Goal: Task Accomplishment & Management: Complete application form

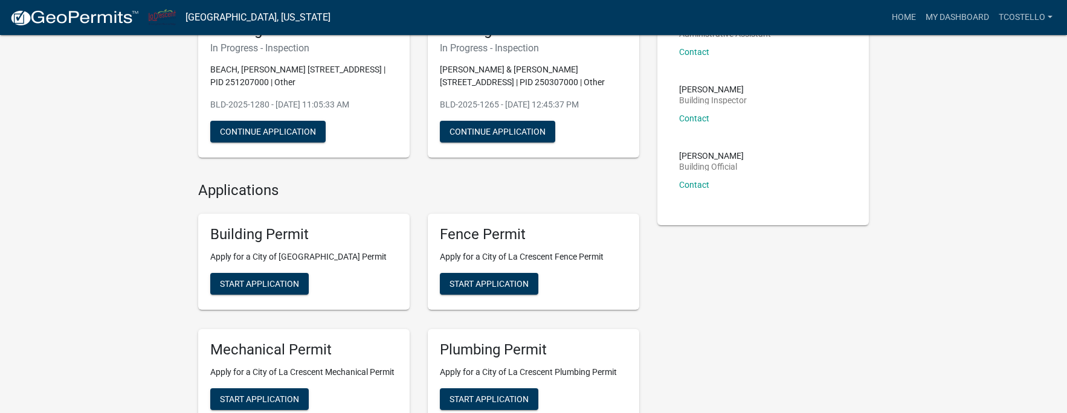
scroll to position [121, 0]
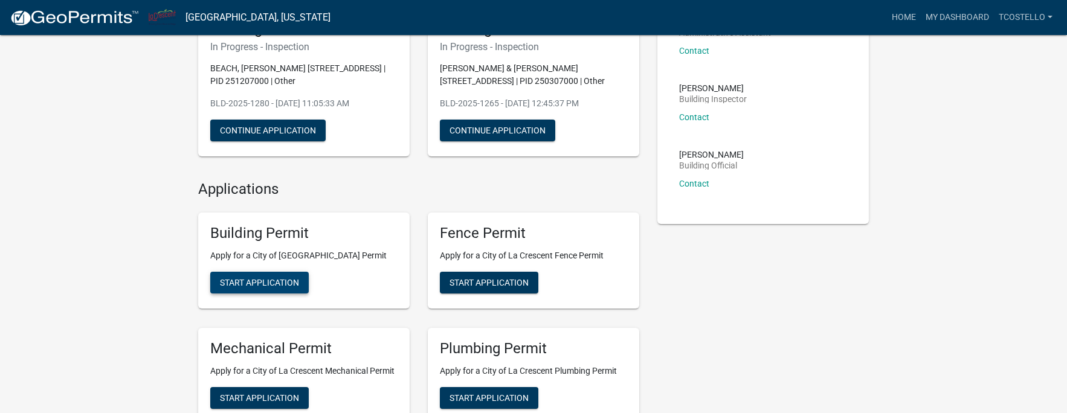
click at [282, 284] on span "Start Application" at bounding box center [259, 283] width 79 height 10
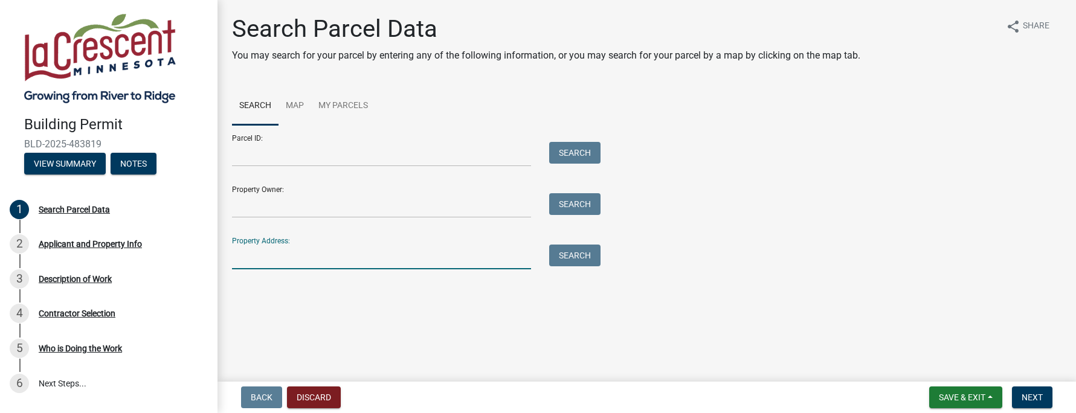
click at [269, 261] on input "Property Address:" at bounding box center [381, 257] width 299 height 25
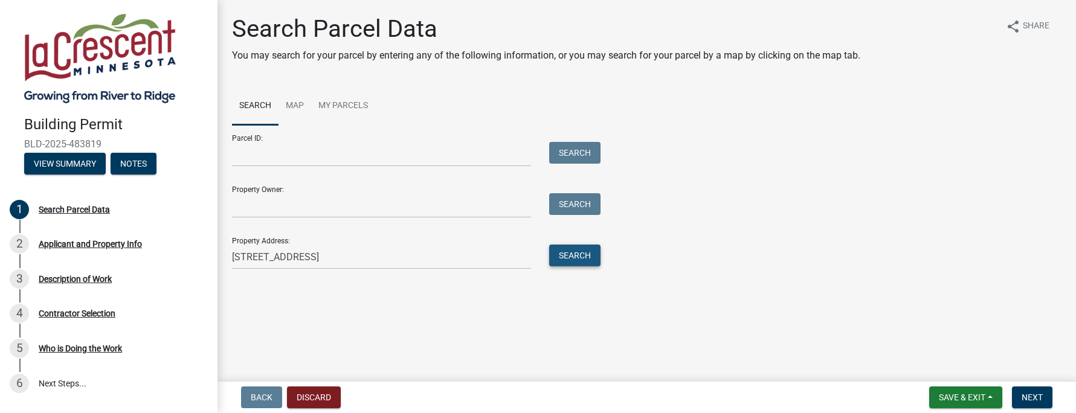
click at [574, 256] on button "Search" at bounding box center [574, 256] width 51 height 22
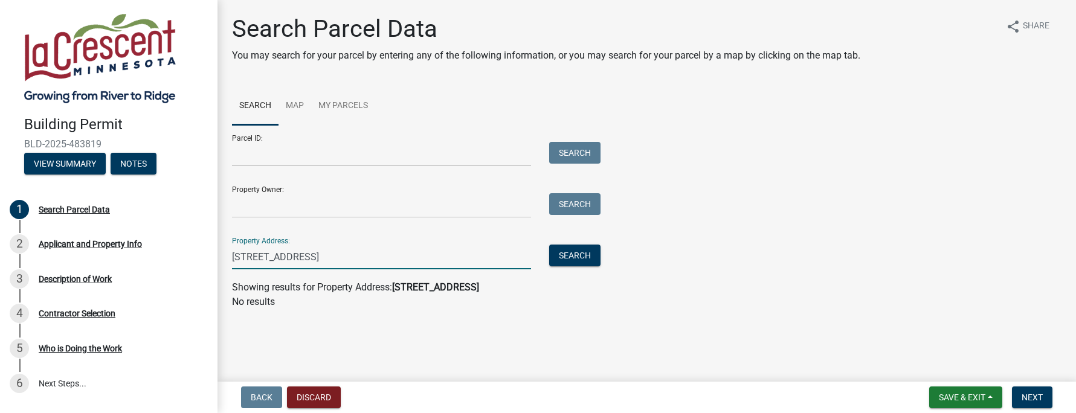
click at [290, 260] on input "[STREET_ADDRESS]" at bounding box center [381, 257] width 299 height 25
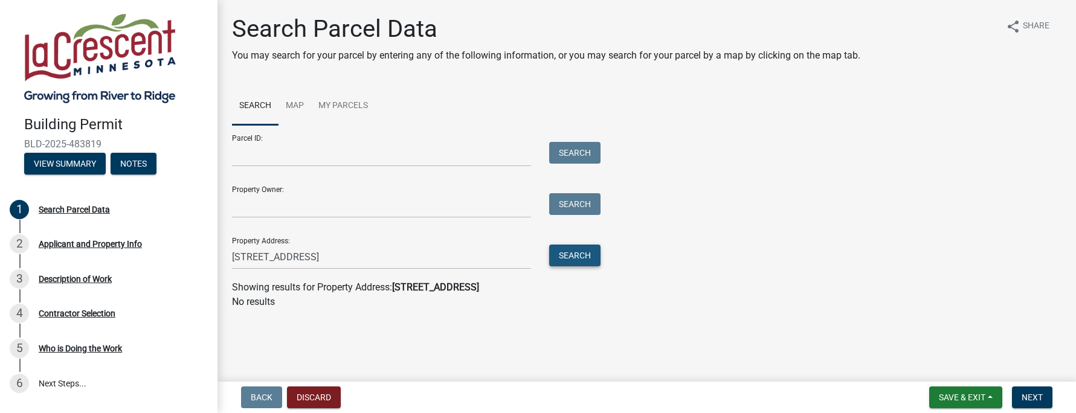
click at [580, 249] on button "Search" at bounding box center [574, 256] width 51 height 22
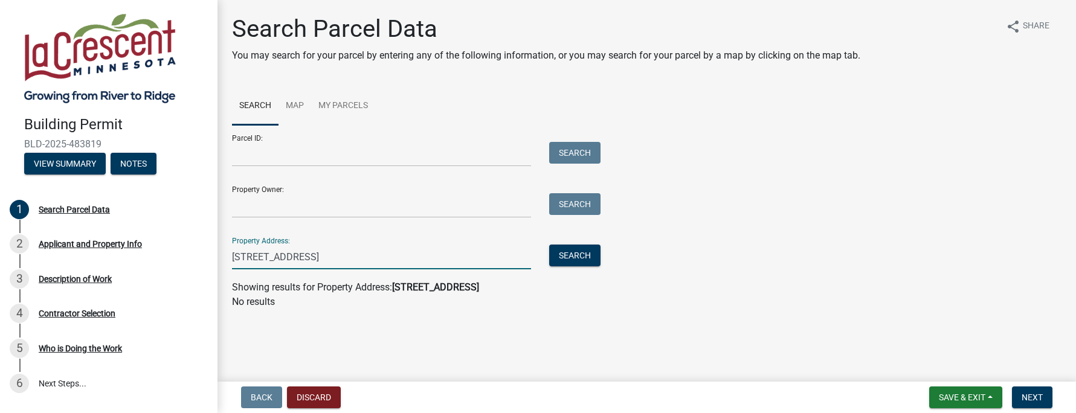
drag, startPoint x: 312, startPoint y: 260, endPoint x: 262, endPoint y: 265, distance: 51.0
click at [262, 265] on input "[STREET_ADDRESS]" at bounding box center [381, 257] width 299 height 25
type input "30707"
click at [579, 254] on button "Search" at bounding box center [574, 256] width 51 height 22
drag, startPoint x: 268, startPoint y: 263, endPoint x: 211, endPoint y: 262, distance: 56.8
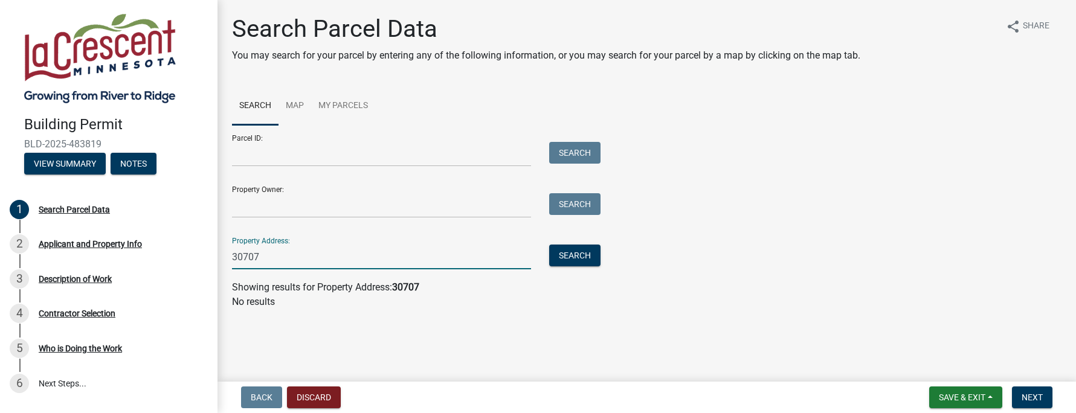
click at [212, 263] on div "Building Permit BLD-2025-483819 View Summary Notes 1 Search Parcel Data 2 Appli…" at bounding box center [538, 206] width 1076 height 413
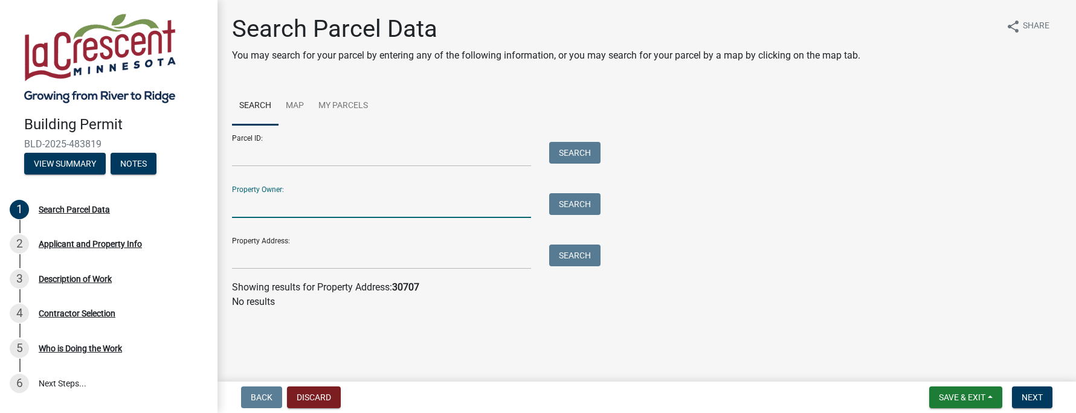
click at [278, 216] on input "Property Owner:" at bounding box center [381, 205] width 299 height 25
type input "Thicke"
click at [588, 207] on button "Search" at bounding box center [574, 204] width 51 height 22
click at [311, 391] on button "Discard" at bounding box center [314, 398] width 54 height 22
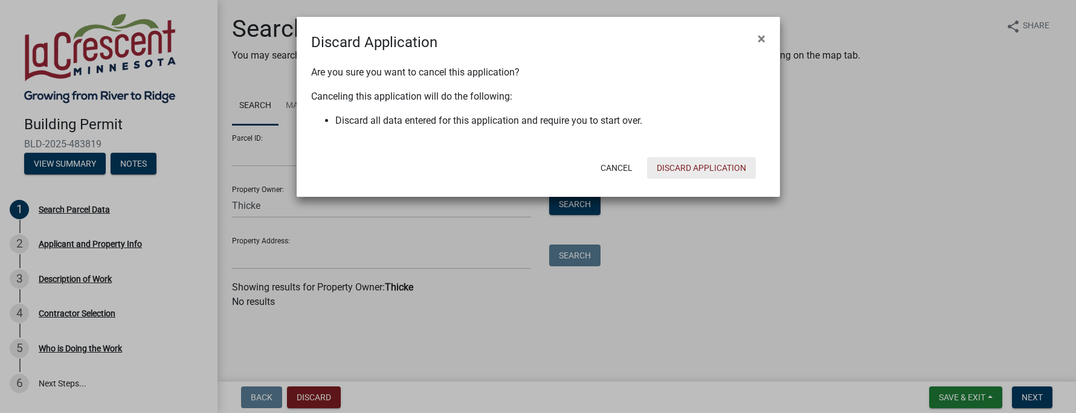
click at [695, 168] on button "Discard Application" at bounding box center [701, 168] width 109 height 22
